Goal: Task Accomplishment & Management: Complete application form

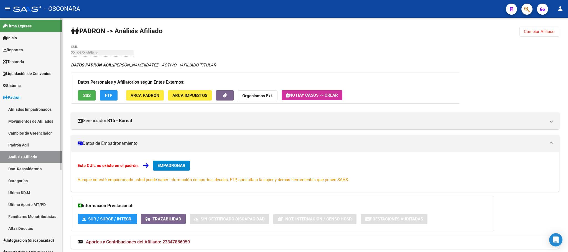
click at [22, 147] on link "Padrón Ágil" at bounding box center [31, 145] width 62 height 12
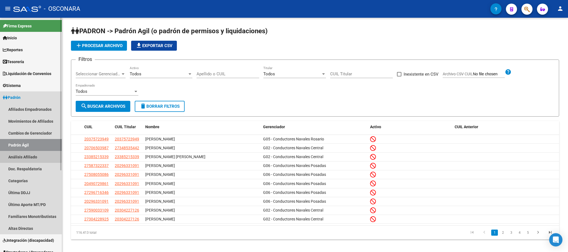
click at [22, 155] on link "Análisis Afiliado" at bounding box center [31, 157] width 62 height 12
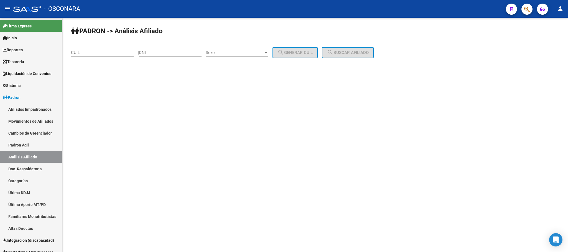
click at [78, 52] on input "CUIL" at bounding box center [102, 52] width 63 height 5
paste input "20-56696270-6"
type input "20-56696270-6"
click at [351, 50] on span "search Buscar afiliado" at bounding box center [348, 52] width 42 height 5
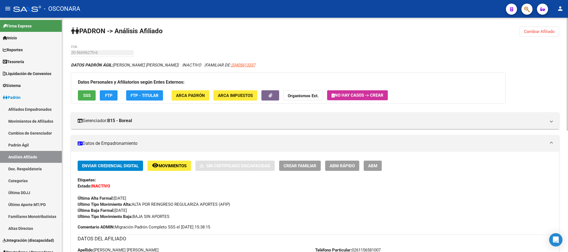
click at [348, 166] on span "ABM Rápido" at bounding box center [342, 166] width 25 height 5
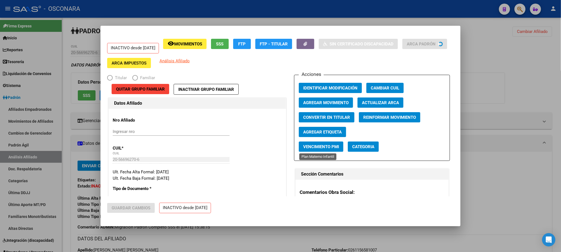
radio input "true"
type input "30-71773909-0"
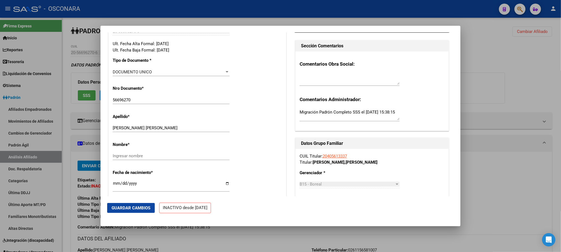
scroll to position [125, 0]
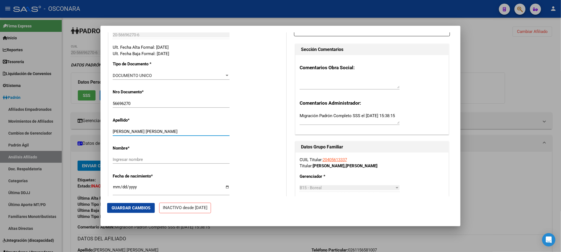
drag, startPoint x: 182, startPoint y: 133, endPoint x: 135, endPoint y: 132, distance: 47.4
click at [135, 132] on input "[PERSON_NAME] [PERSON_NAME]" at bounding box center [171, 131] width 117 height 5
type input "[PERSON_NAME]"
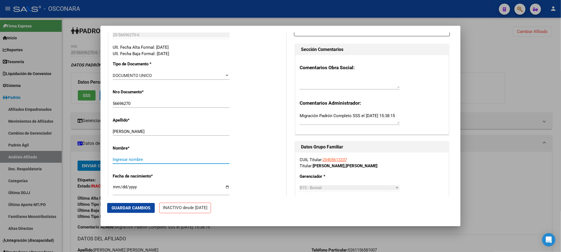
paste input "[PERSON_NAME]"
type input "[PERSON_NAME]"
click at [139, 210] on span "Guardar Cambios" at bounding box center [131, 208] width 39 height 5
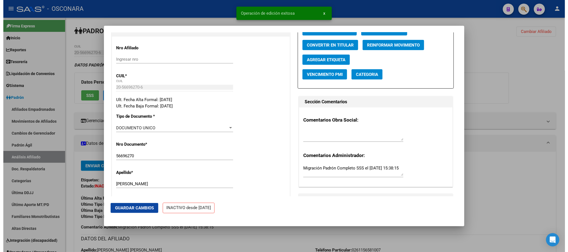
scroll to position [0, 0]
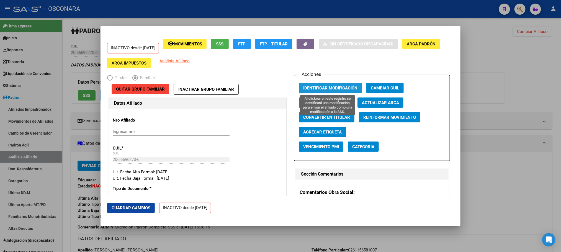
click at [334, 86] on span "Identificar Modificación" at bounding box center [330, 88] width 54 height 5
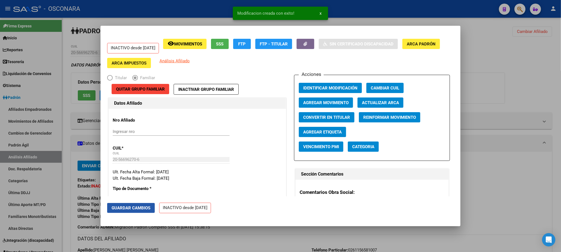
click at [142, 206] on span "Guardar Cambios" at bounding box center [131, 208] width 39 height 5
click at [254, 237] on div at bounding box center [280, 126] width 561 height 252
